Goal: Check status

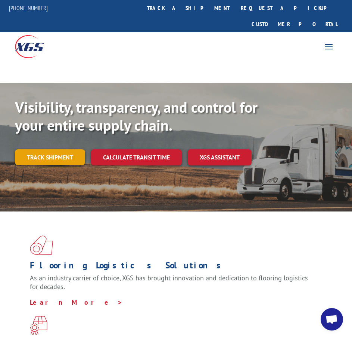
click at [56, 149] on link "Track shipment" at bounding box center [50, 157] width 70 height 16
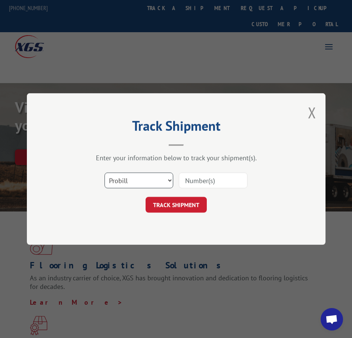
click at [146, 181] on select "Select category... Probill BOL PO" at bounding box center [139, 180] width 69 height 16
select select "bol"
click at [105, 172] on select "Select category... Probill BOL PO" at bounding box center [139, 180] width 69 height 16
click at [192, 179] on input at bounding box center [213, 180] width 69 height 16
paste input "50864275"
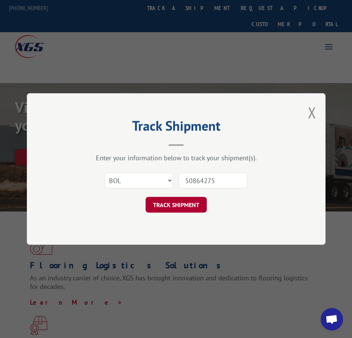
type input "50864275"
click at [181, 201] on button "TRACK SHIPMENT" at bounding box center [176, 205] width 61 height 16
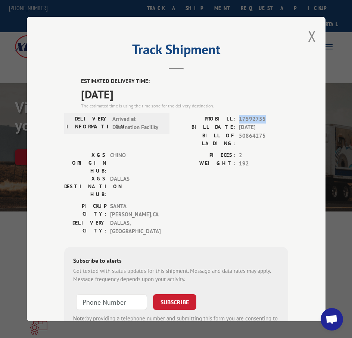
drag, startPoint x: 237, startPoint y: 114, endPoint x: 267, endPoint y: 115, distance: 30.3
click at [267, 115] on span "17592755" at bounding box center [263, 119] width 49 height 9
click at [137, 93] on span "[DATE]" at bounding box center [184, 94] width 207 height 17
drag, startPoint x: 138, startPoint y: 92, endPoint x: 71, endPoint y: 80, distance: 67.8
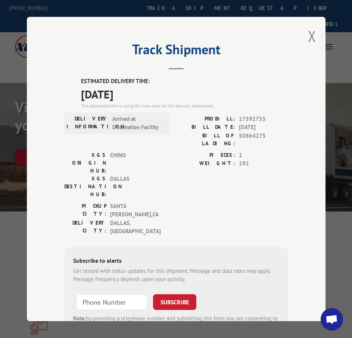
click at [71, 80] on div "ESTIMATED DELIVERY TIME: 09/04/2025 The estimated time is using the time zone f…" at bounding box center [176, 212] width 224 height 271
click at [95, 79] on label "ESTIMATED DELIVERY TIME:" at bounding box center [184, 81] width 207 height 9
drag, startPoint x: 79, startPoint y: 76, endPoint x: 144, endPoint y: 96, distance: 67.7
click at [144, 96] on div "ESTIMATED DELIVERY TIME: 09/04/2025 The estimated time is using the time zone f…" at bounding box center [184, 93] width 207 height 32
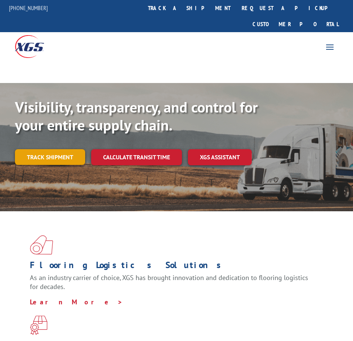
click at [31, 149] on link "Track shipment" at bounding box center [50, 157] width 70 height 16
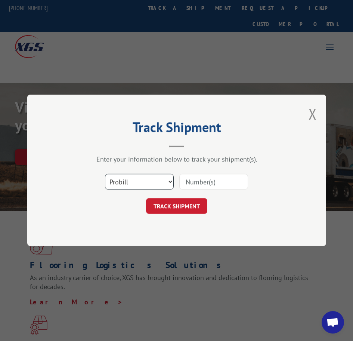
click at [124, 178] on select "Select category... Probill BOL PO" at bounding box center [139, 182] width 69 height 16
select select "bol"
click at [105, 174] on select "Select category... Probill BOL PO" at bounding box center [139, 182] width 69 height 16
click at [203, 181] on input at bounding box center [213, 182] width 69 height 16
click at [189, 178] on input at bounding box center [213, 182] width 69 height 16
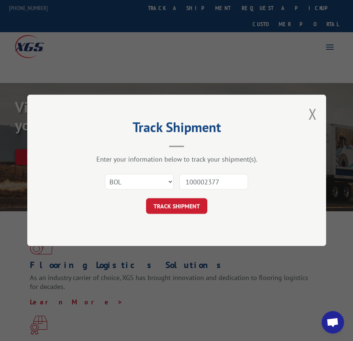
type input "1000023773"
click button "TRACK SHIPMENT" at bounding box center [176, 206] width 61 height 16
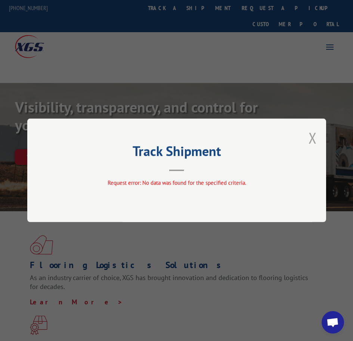
click at [316, 135] on button "Close modal" at bounding box center [313, 138] width 8 height 20
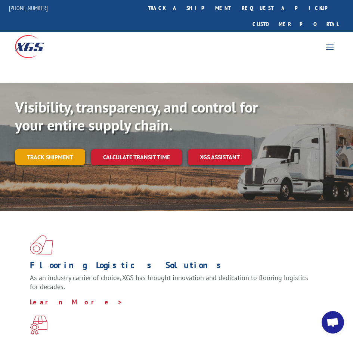
click at [53, 149] on link "Track shipment" at bounding box center [50, 157] width 70 height 16
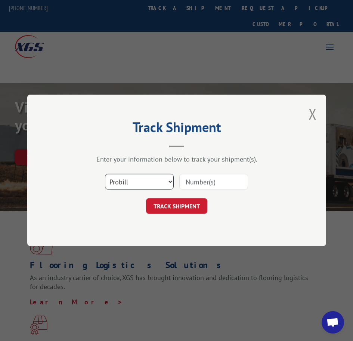
click at [127, 180] on select "Select category... Probill BOL PO" at bounding box center [139, 182] width 69 height 16
select select "po"
click at [105, 174] on select "Select category... Probill BOL PO" at bounding box center [139, 182] width 69 height 16
click at [206, 182] on input at bounding box center [213, 182] width 69 height 16
click at [194, 184] on input "100023773" at bounding box center [213, 182] width 69 height 16
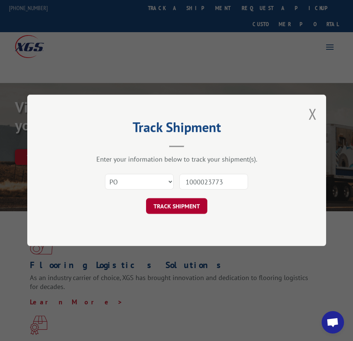
type input "1000023773"
click at [174, 205] on button "TRACK SHIPMENT" at bounding box center [176, 206] width 61 height 16
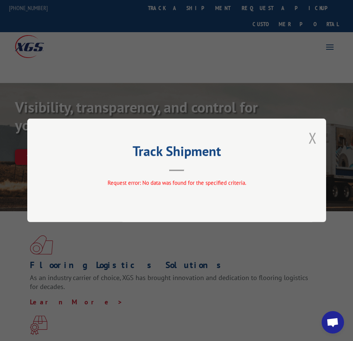
click at [312, 138] on button "Close modal" at bounding box center [313, 138] width 8 height 20
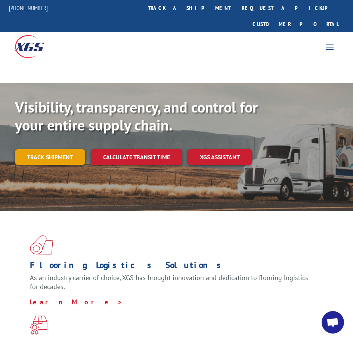
click at [46, 149] on link "Track shipment" at bounding box center [50, 157] width 70 height 16
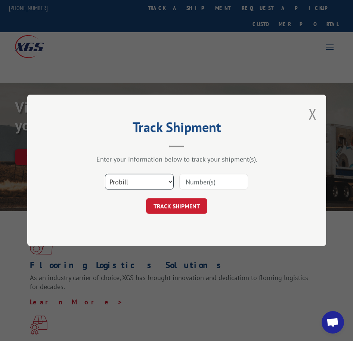
drag, startPoint x: 151, startPoint y: 181, endPoint x: 144, endPoint y: 188, distance: 9.8
click at [151, 181] on select "Select category... Probill BOL PO" at bounding box center [139, 182] width 69 height 16
select select "bol"
click at [105, 174] on select "Select category... Probill BOL PO" at bounding box center [139, 182] width 69 height 16
click at [206, 181] on input at bounding box center [213, 182] width 69 height 16
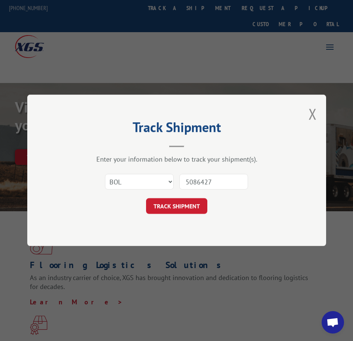
type input "50864275"
click button "TRACK SHIPMENT" at bounding box center [176, 206] width 61 height 16
